Goal: Task Accomplishment & Management: Manage account settings

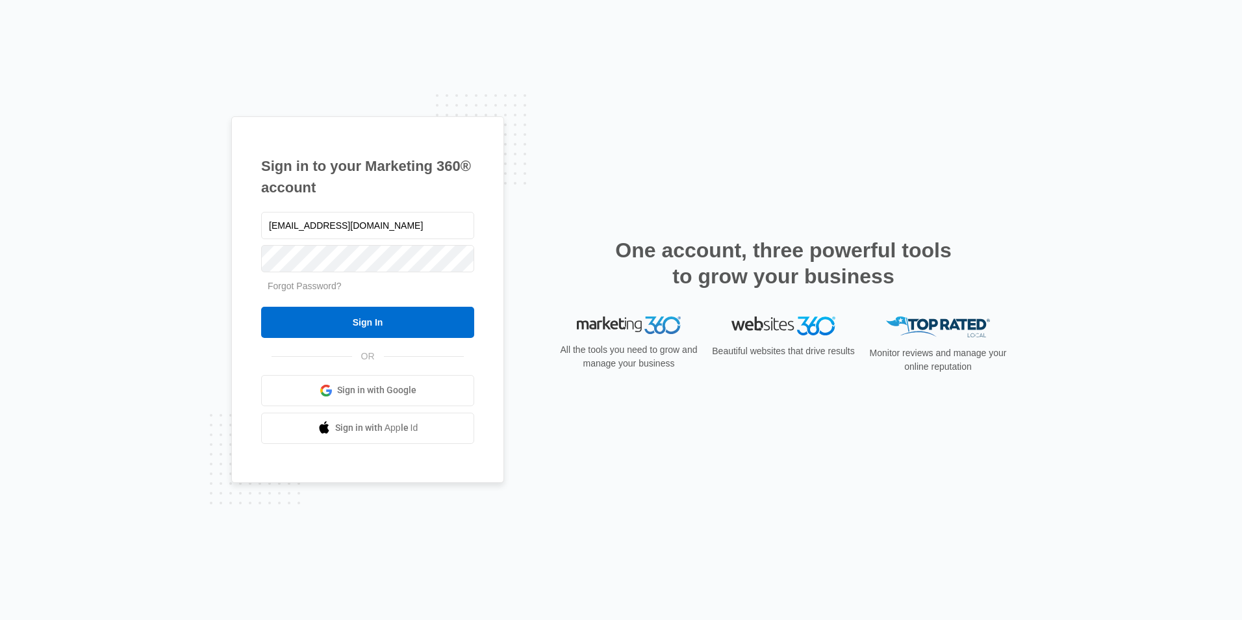
type input "[EMAIL_ADDRESS][DOMAIN_NAME]"
click at [341, 317] on input "Sign In" at bounding box center [367, 322] width 213 height 31
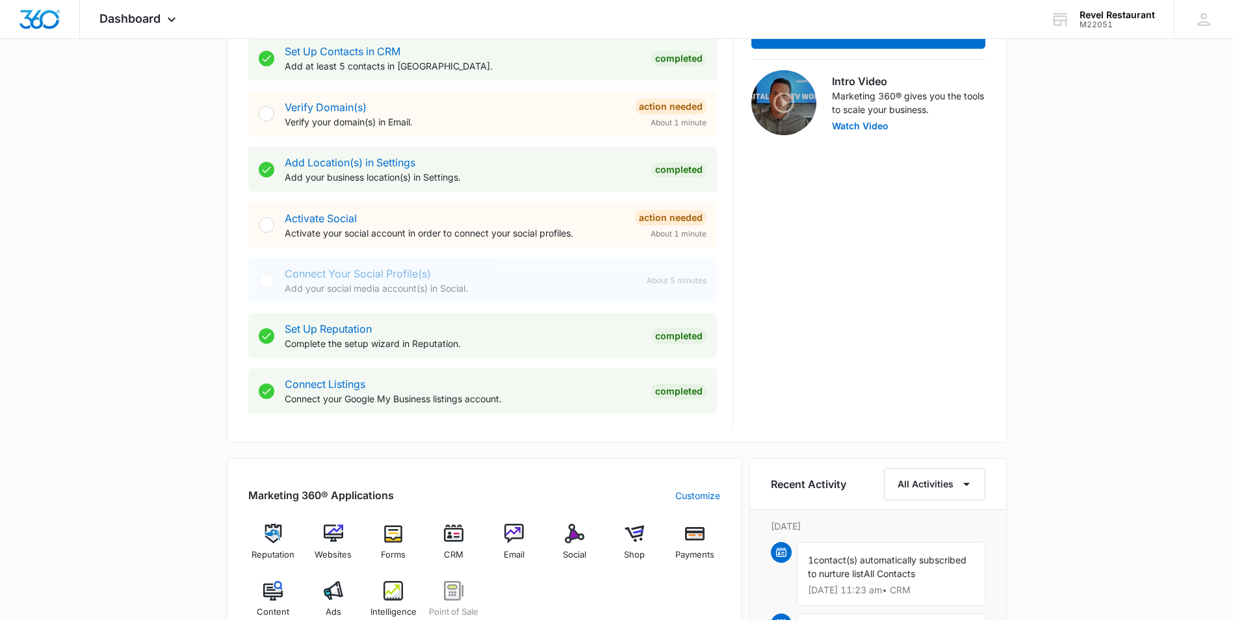
scroll to position [65, 0]
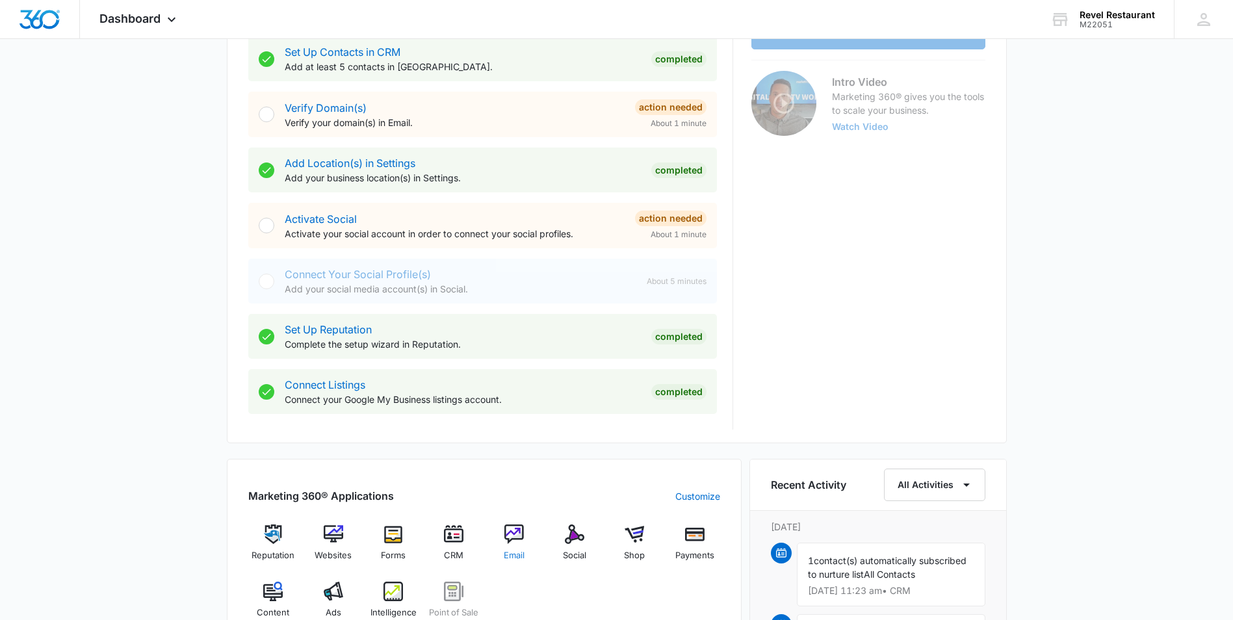
scroll to position [390, 0]
click at [509, 534] on img at bounding box center [513, 533] width 19 height 19
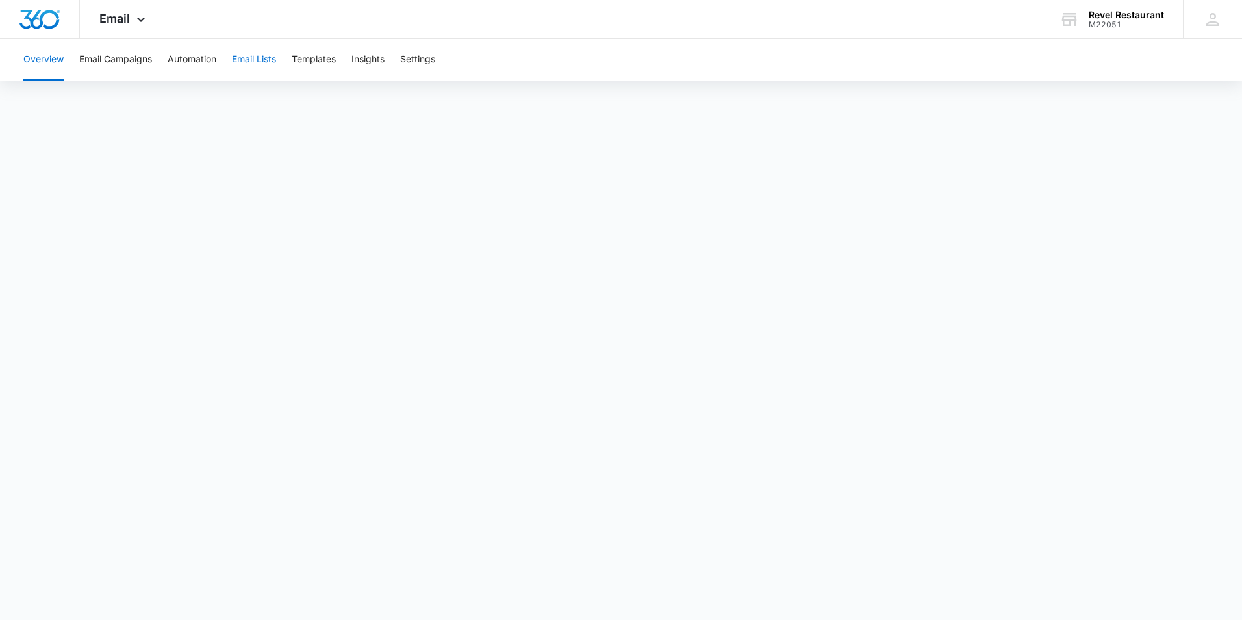
click at [256, 60] on button "Email Lists" at bounding box center [254, 60] width 44 height 42
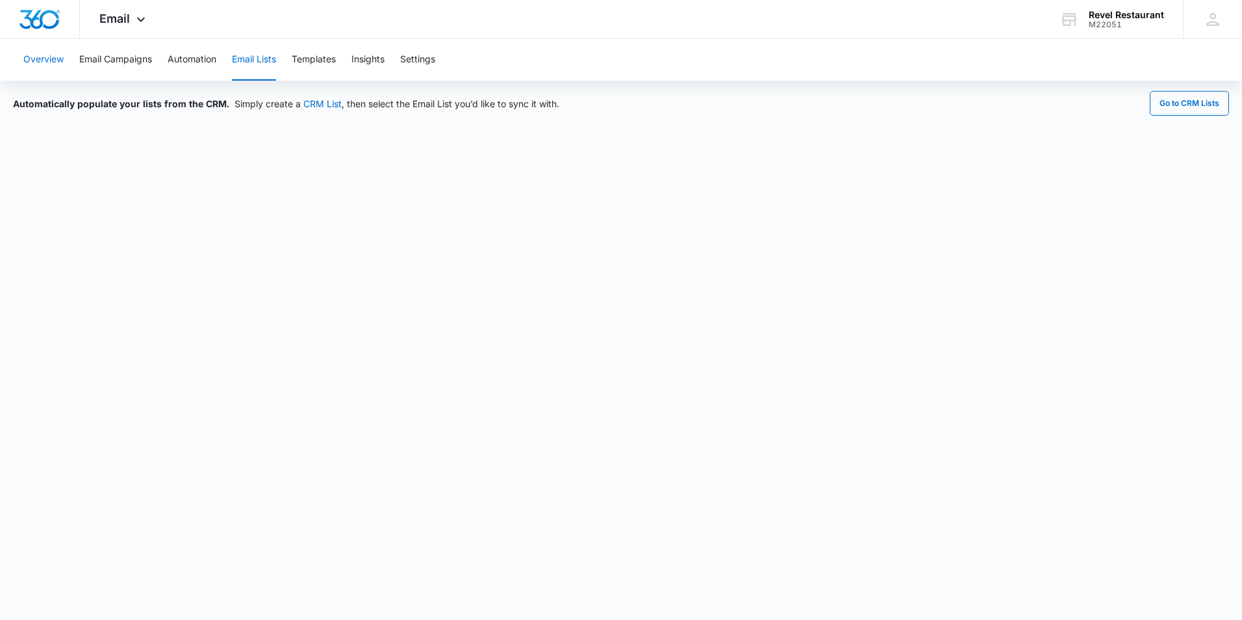
click at [57, 58] on button "Overview" at bounding box center [43, 60] width 40 height 42
